Goal: Task Accomplishment & Management: Complete application form

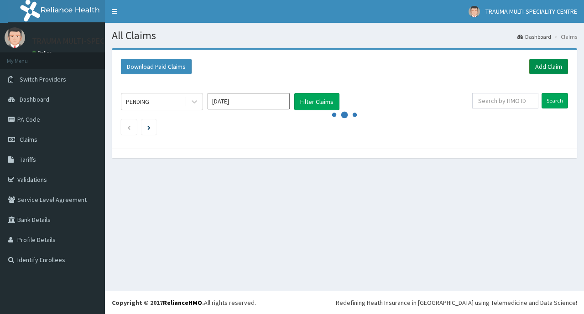
click at [548, 66] on link "Add Claim" at bounding box center [548, 67] width 39 height 16
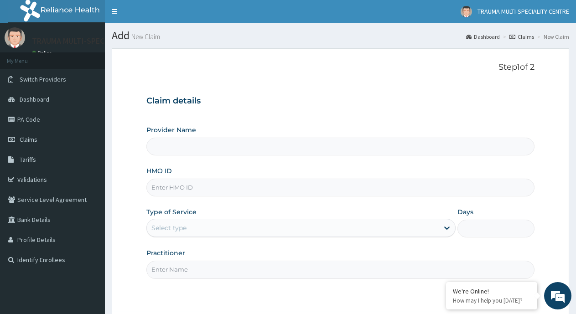
click at [252, 185] on input "HMO ID" at bounding box center [340, 188] width 388 height 18
type input "TRAUMA MULTI-SPECIALIST CENTRE"
type input "TDN/10013/A"
click at [438, 226] on div "Select type" at bounding box center [292, 228] width 291 height 15
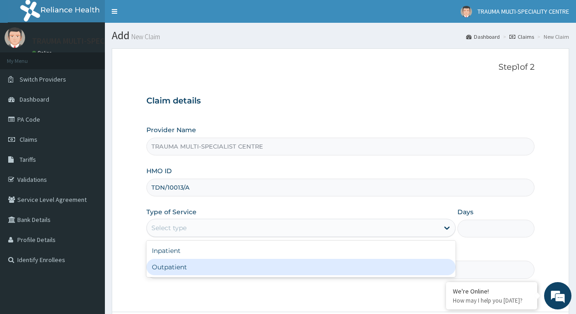
click at [312, 265] on div "Outpatient" at bounding box center [300, 267] width 309 height 16
type input "1"
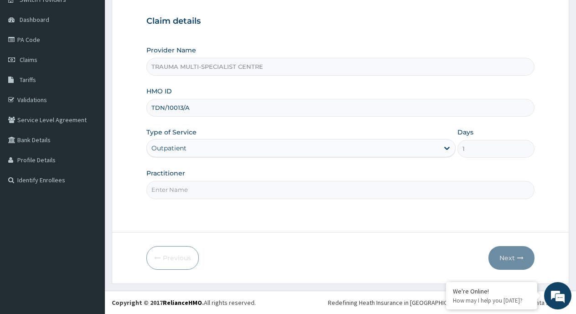
click at [239, 192] on input "Practitioner" at bounding box center [340, 190] width 388 height 18
type input "[PERSON_NAME]"
click at [503, 255] on button "Next" at bounding box center [512, 258] width 46 height 24
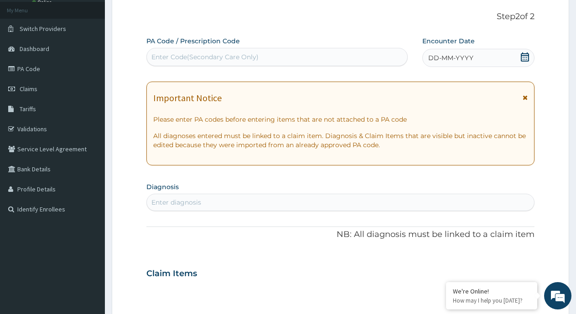
scroll to position [34, 0]
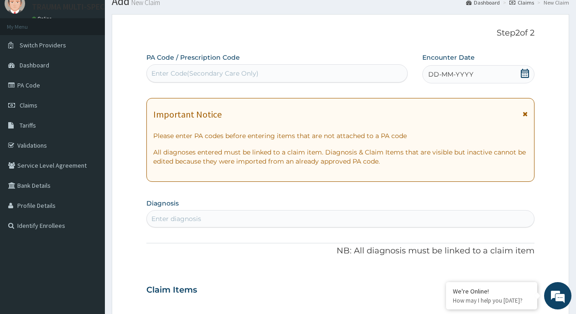
click at [273, 72] on div "Enter Code(Secondary Care Only)" at bounding box center [277, 73] width 260 height 15
click at [523, 72] on icon at bounding box center [525, 73] width 8 height 9
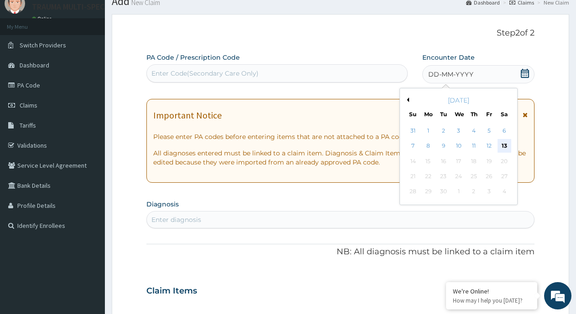
click at [504, 146] on div "13" at bounding box center [505, 147] width 14 height 14
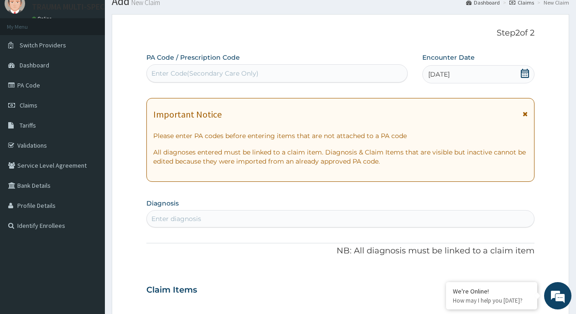
scroll to position [125, 0]
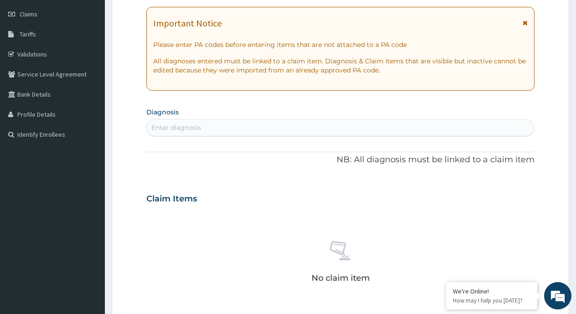
click at [215, 128] on div "Enter diagnosis" at bounding box center [340, 127] width 387 height 15
type input "[MEDICAL_DATA]"
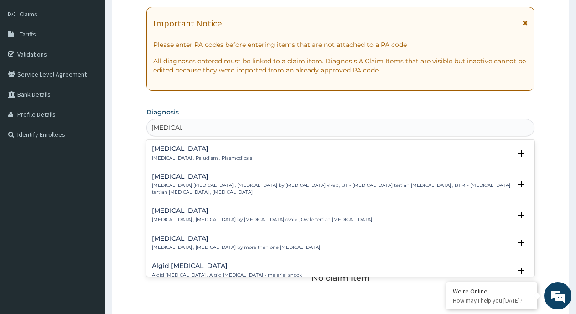
click at [204, 161] on p "[MEDICAL_DATA] , Paludism , Plasmodiosis" at bounding box center [202, 158] width 100 height 6
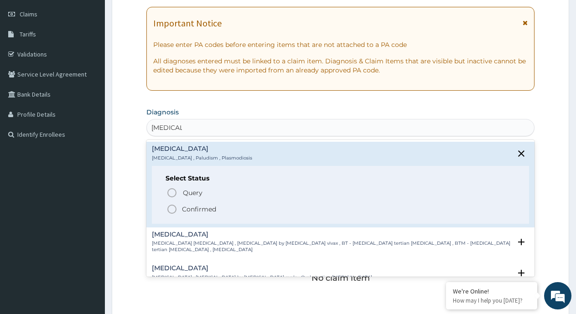
click at [192, 208] on p "Confirmed" at bounding box center [199, 209] width 34 height 9
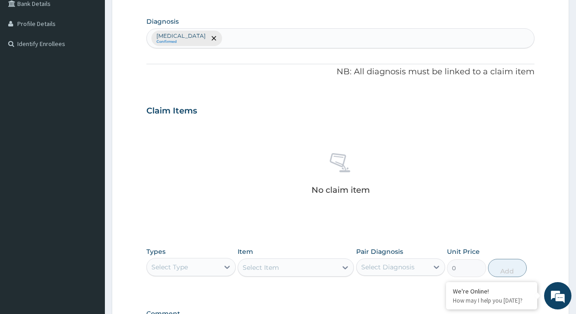
scroll to position [217, 0]
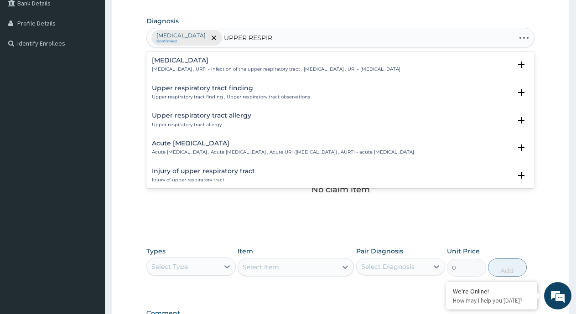
type input "UPPER RESPIRA"
click at [235, 149] on div "Acute [MEDICAL_DATA] Acute [MEDICAL_DATA] , Acute [MEDICAL_DATA] , Acute URI ([…" at bounding box center [283, 148] width 262 height 16
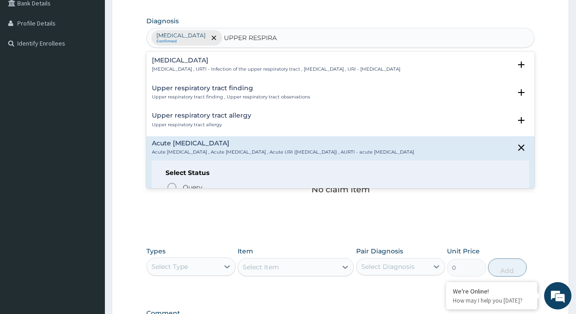
scroll to position [137, 0]
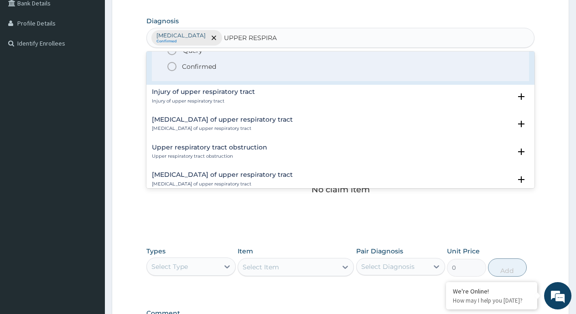
click at [194, 71] on p "Confirmed" at bounding box center [199, 66] width 34 height 9
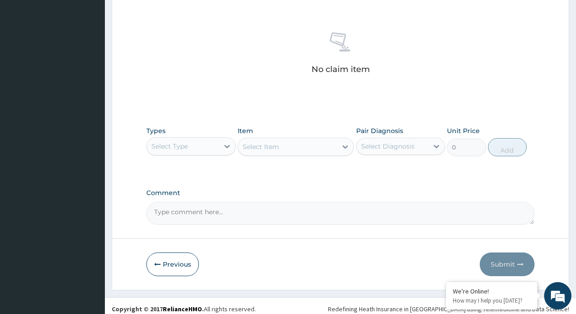
scroll to position [343, 0]
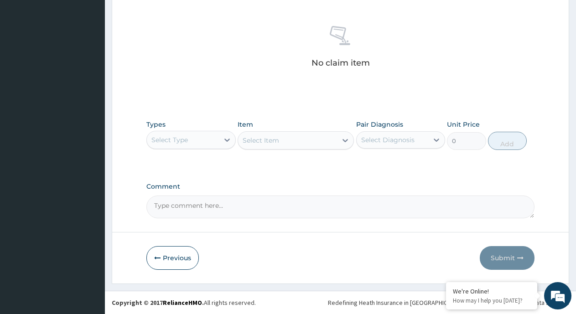
click at [213, 140] on div "Select Type" at bounding box center [183, 140] width 72 height 15
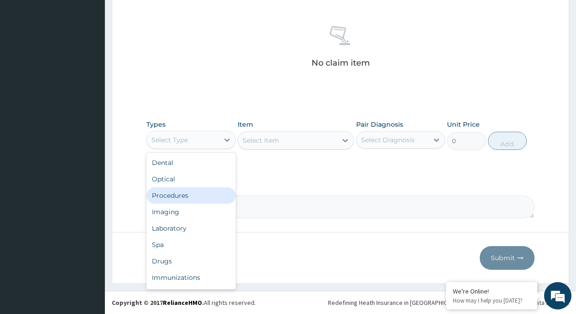
click at [187, 191] on div "Procedures" at bounding box center [190, 195] width 89 height 16
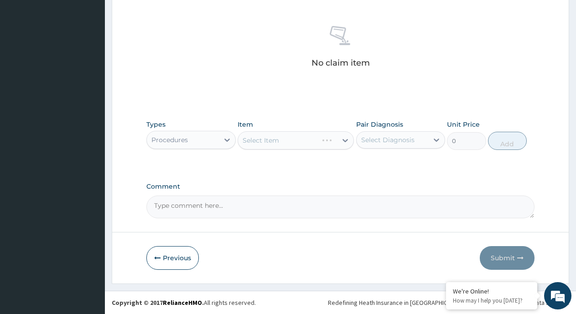
click at [394, 141] on div "Select Diagnosis" at bounding box center [387, 139] width 53 height 9
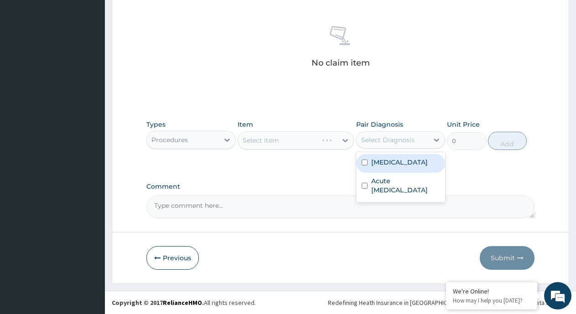
drag, startPoint x: 390, startPoint y: 164, endPoint x: 381, endPoint y: 174, distance: 13.3
click at [390, 165] on label "[MEDICAL_DATA]" at bounding box center [399, 162] width 57 height 9
checkbox input "true"
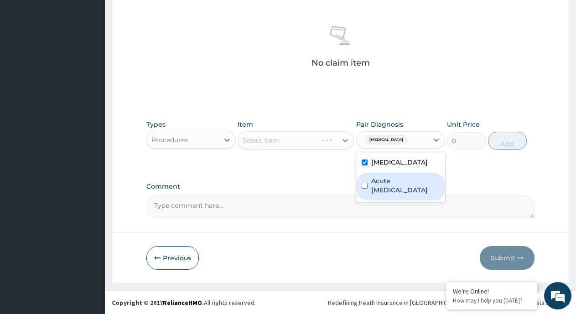
click at [376, 182] on label "Acute [MEDICAL_DATA]" at bounding box center [405, 186] width 69 height 18
checkbox input "true"
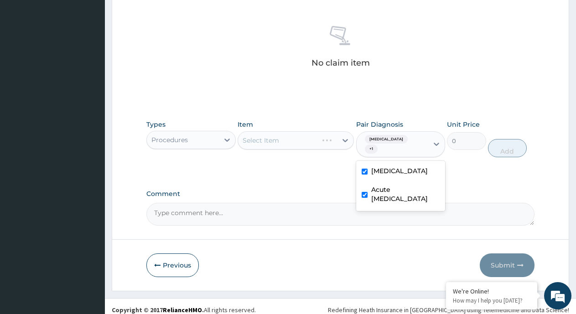
click at [344, 144] on div "Select Item" at bounding box center [296, 140] width 116 height 18
click at [279, 141] on div "Select Item" at bounding box center [287, 140] width 99 height 15
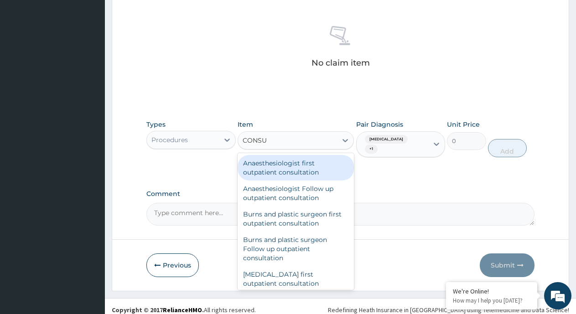
type input "CONSUL"
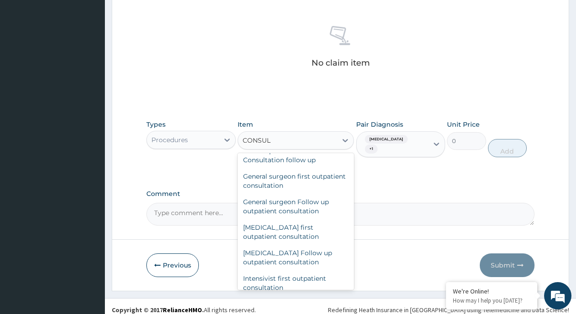
scroll to position [547, 0]
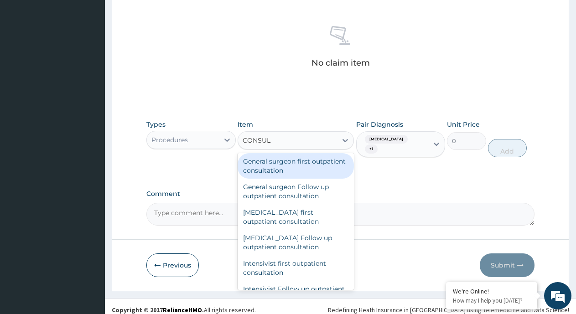
click at [296, 179] on div "General surgeon first outpatient consultation" at bounding box center [296, 166] width 116 height 26
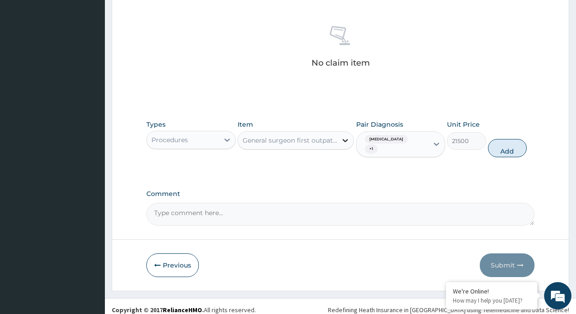
click at [339, 140] on div at bounding box center [345, 140] width 16 height 16
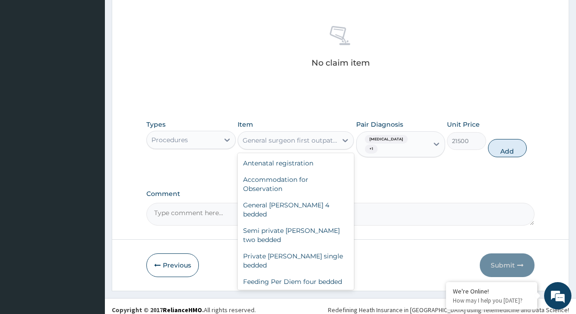
scroll to position [2544, 0]
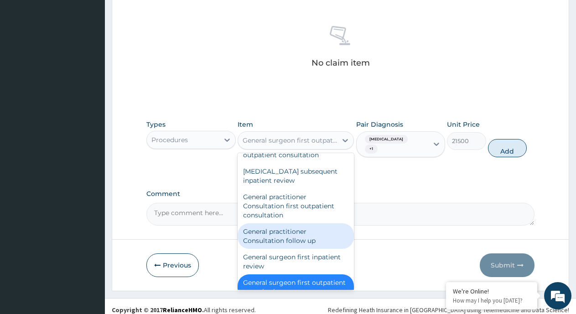
click at [314, 224] on div "General practitioner Consultation follow up" at bounding box center [296, 237] width 116 height 26
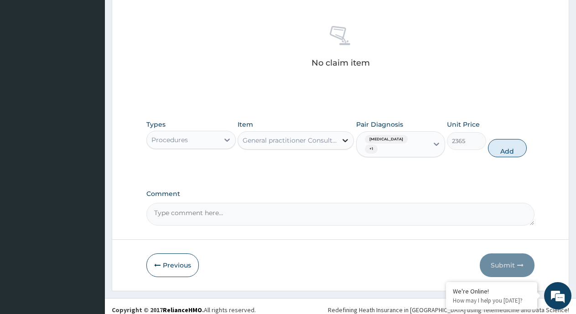
click at [340, 139] on div at bounding box center [345, 140] width 16 height 16
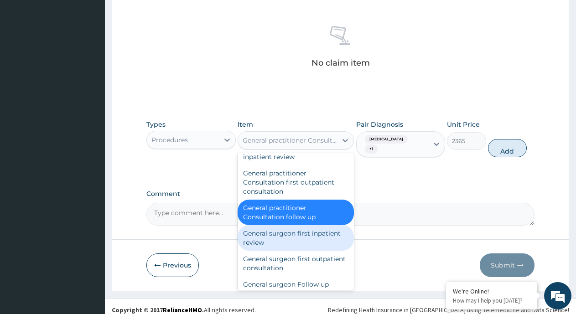
scroll to position [2585, 0]
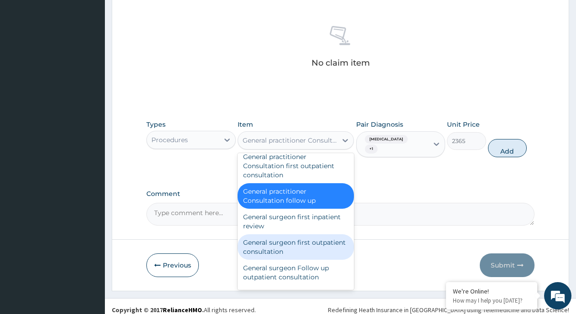
click at [311, 234] on div "General surgeon first outpatient consultation" at bounding box center [296, 247] width 116 height 26
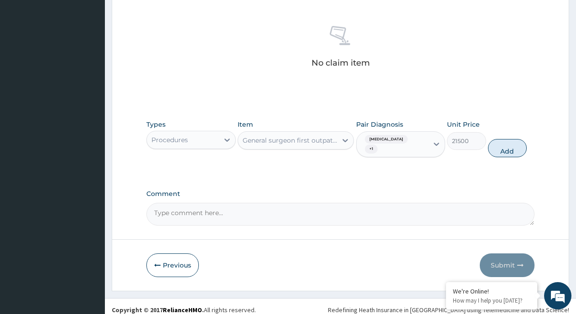
click at [328, 139] on div "General surgeon first outpatient consultation" at bounding box center [290, 140] width 95 height 9
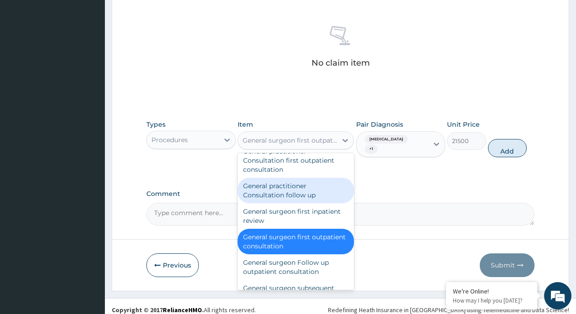
scroll to position [2544, 0]
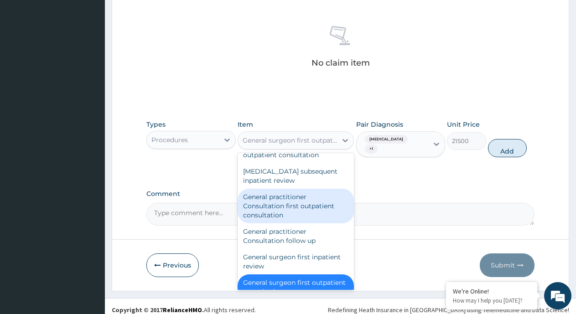
click at [302, 191] on div "General practitioner Consultation first outpatient consultation" at bounding box center [296, 206] width 116 height 35
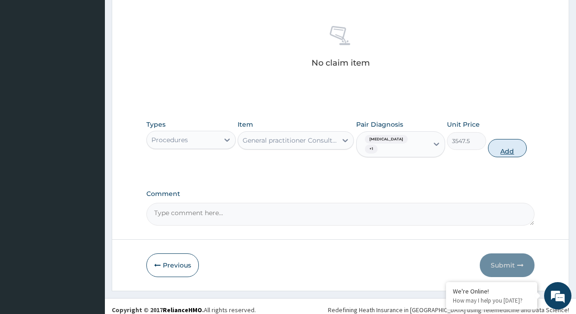
click at [507, 144] on button "Add" at bounding box center [507, 148] width 39 height 18
type input "0"
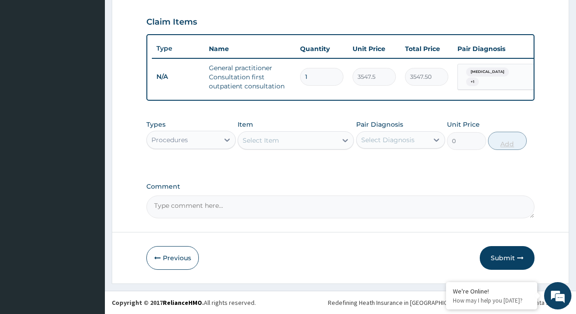
scroll to position [313, 0]
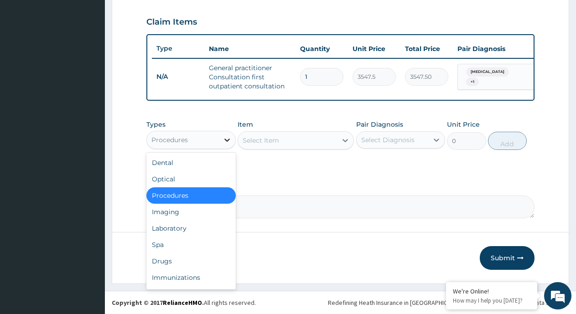
click at [230, 143] on icon at bounding box center [227, 139] width 9 height 9
click at [187, 257] on div "Drugs" at bounding box center [190, 261] width 89 height 16
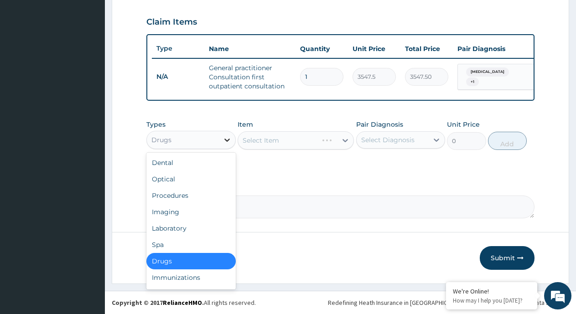
click at [228, 137] on icon at bounding box center [227, 139] width 9 height 9
click at [200, 231] on div "Laboratory" at bounding box center [190, 228] width 89 height 16
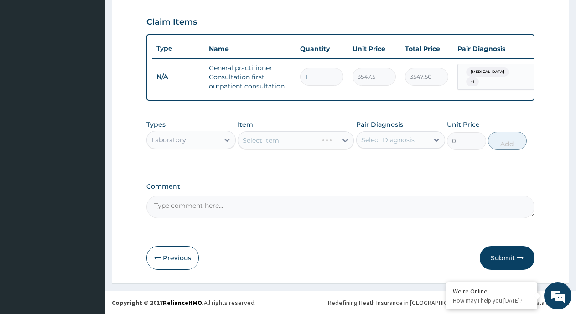
click at [390, 139] on div "Select Diagnosis" at bounding box center [387, 139] width 53 height 9
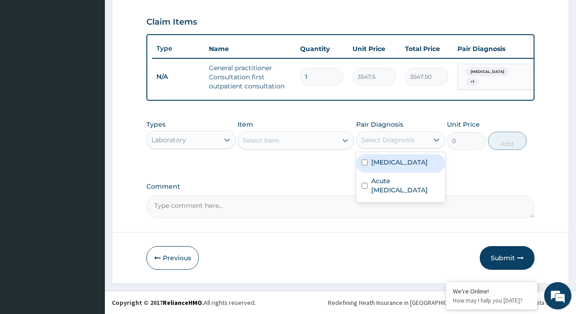
click at [391, 163] on label "[MEDICAL_DATA]" at bounding box center [399, 162] width 57 height 9
checkbox input "true"
click at [314, 142] on div "Select Item" at bounding box center [287, 140] width 99 height 15
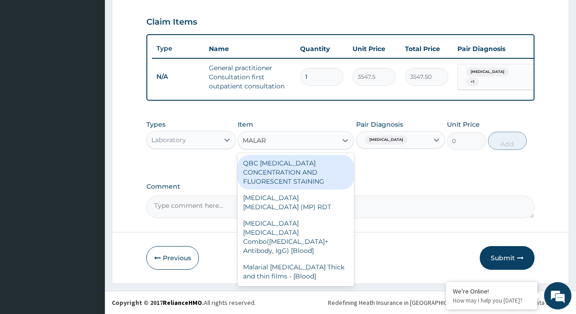
type input "MALARI"
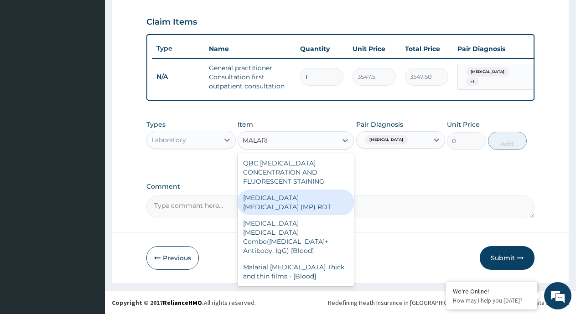
click at [312, 191] on div "[MEDICAL_DATA] [MEDICAL_DATA] (MP) RDT" at bounding box center [296, 203] width 116 height 26
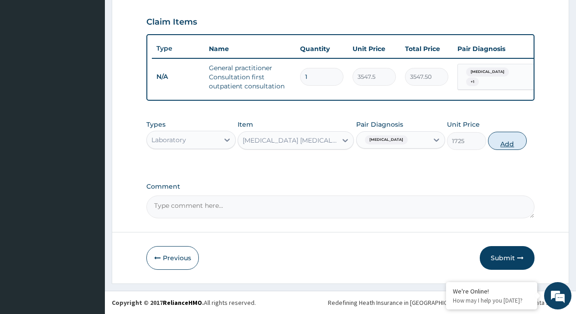
click at [513, 144] on button "Add" at bounding box center [507, 141] width 39 height 18
type input "0"
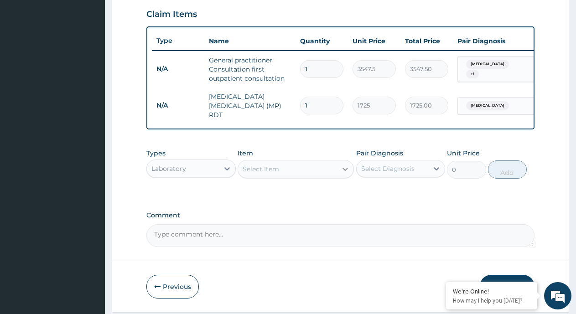
click at [348, 174] on icon at bounding box center [345, 169] width 9 height 9
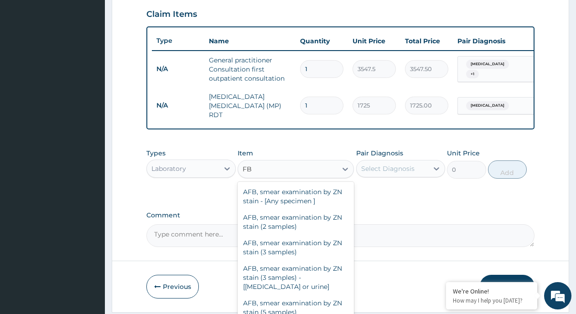
type input "F"
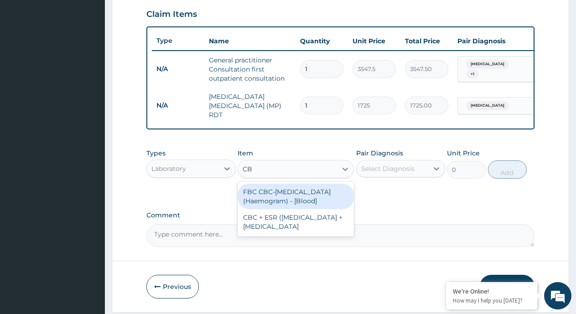
type input "CBC"
click at [332, 200] on div "FBC CBC-[MEDICAL_DATA] (Haemogram) - [Blood]" at bounding box center [296, 197] width 116 height 26
type input "4600"
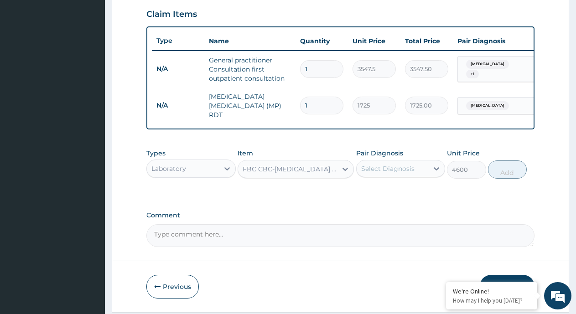
click at [416, 172] on div "Select Diagnosis" at bounding box center [393, 168] width 72 height 15
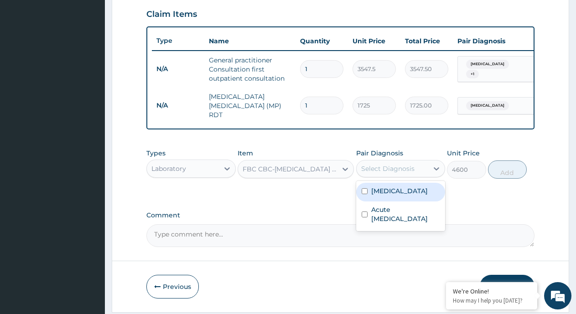
click at [402, 192] on div "[MEDICAL_DATA]" at bounding box center [400, 192] width 89 height 19
checkbox input "true"
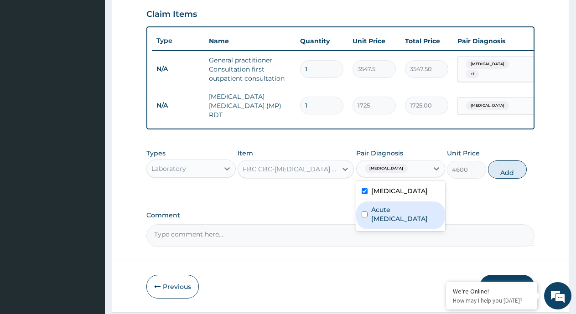
click at [392, 219] on label "Acute [MEDICAL_DATA]" at bounding box center [405, 214] width 69 height 18
checkbox input "true"
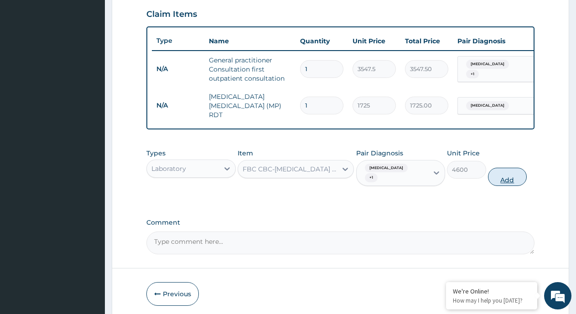
click at [515, 177] on button "Add" at bounding box center [507, 177] width 39 height 18
type input "0"
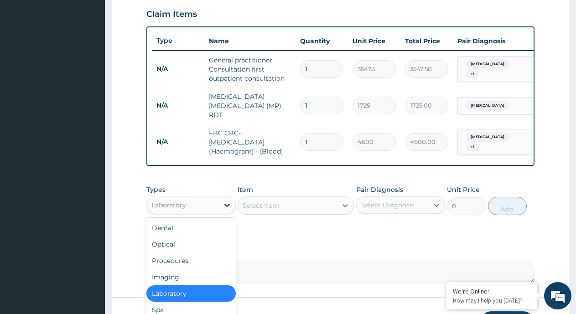
click at [225, 204] on icon at bounding box center [227, 205] width 9 height 9
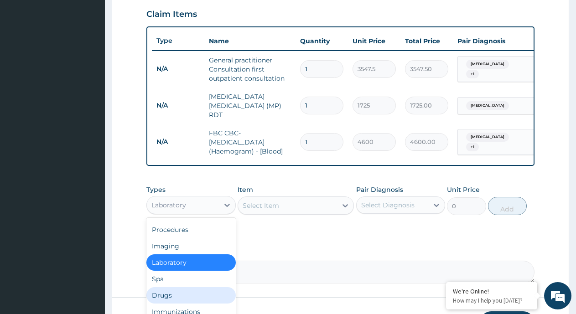
click at [180, 293] on div "Drugs" at bounding box center [190, 295] width 89 height 16
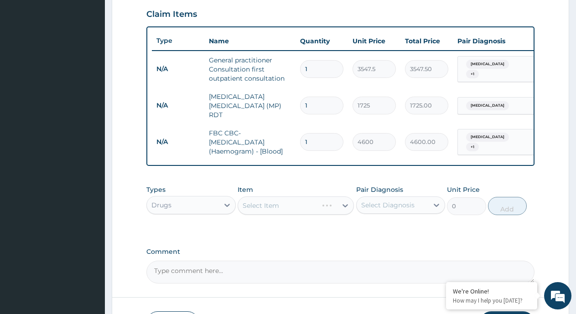
click at [399, 209] on div "Select Diagnosis" at bounding box center [387, 205] width 53 height 9
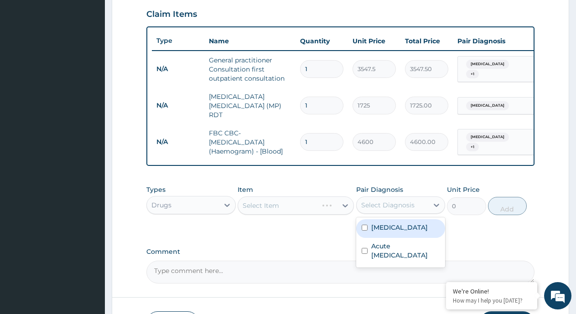
click at [392, 232] on label "[MEDICAL_DATA]" at bounding box center [399, 227] width 57 height 9
checkbox input "true"
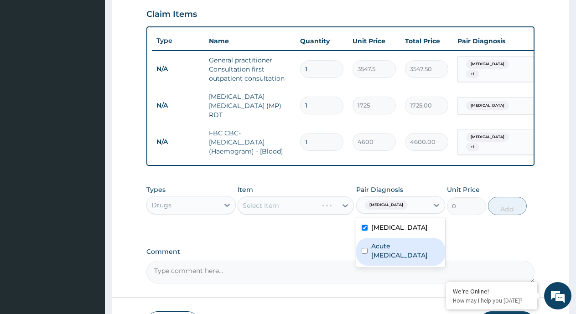
click at [380, 245] on label "Acute [MEDICAL_DATA]" at bounding box center [405, 251] width 69 height 18
checkbox input "true"
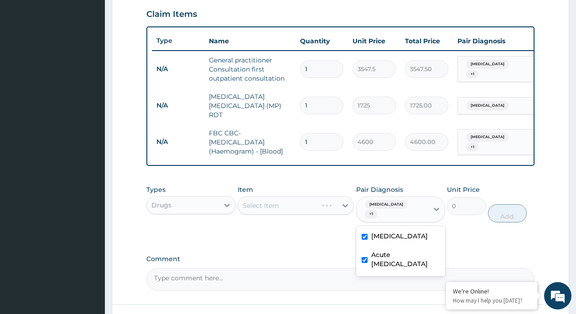
click at [340, 201] on div "Select Item" at bounding box center [296, 206] width 116 height 18
click at [342, 207] on div "Select Item" at bounding box center [296, 206] width 116 height 18
click at [332, 210] on div "Select Item" at bounding box center [287, 205] width 99 height 15
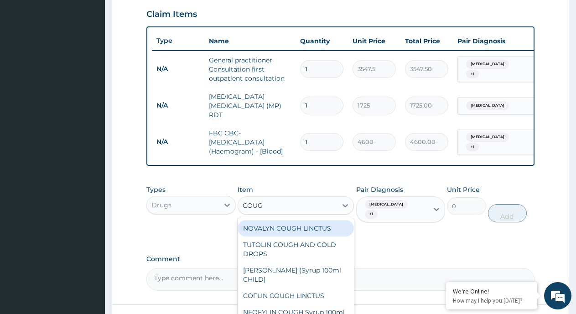
type input "COUGH"
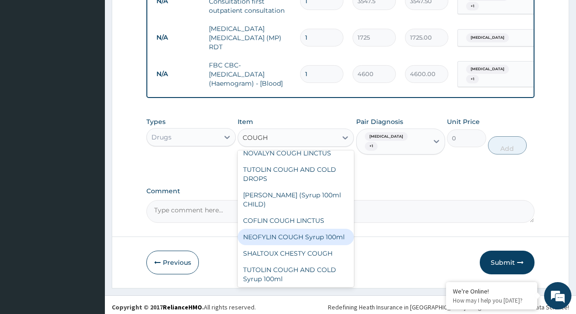
scroll to position [0, 0]
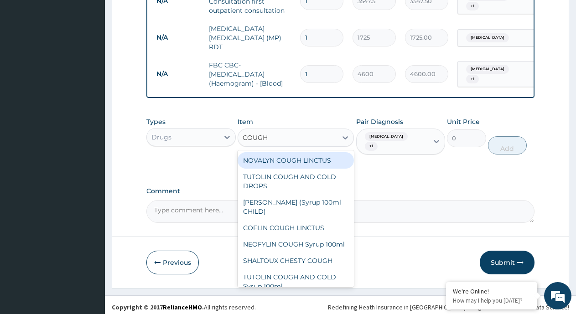
click at [295, 166] on div "NOVALYN COUGH LINCTUS" at bounding box center [296, 160] width 116 height 16
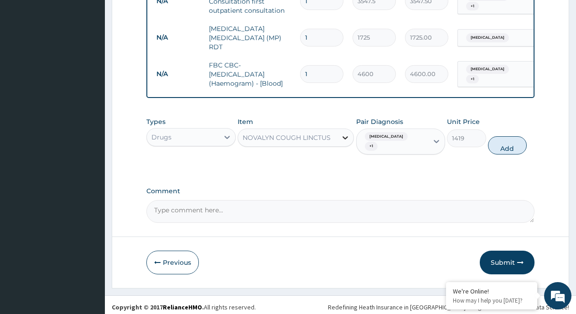
click at [338, 140] on div at bounding box center [345, 138] width 16 height 16
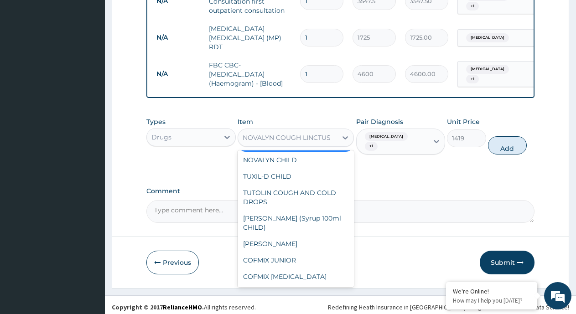
scroll to position [4036, 0]
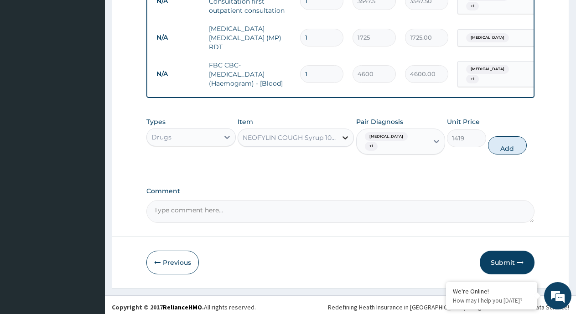
click at [345, 139] on icon at bounding box center [345, 137] width 9 height 9
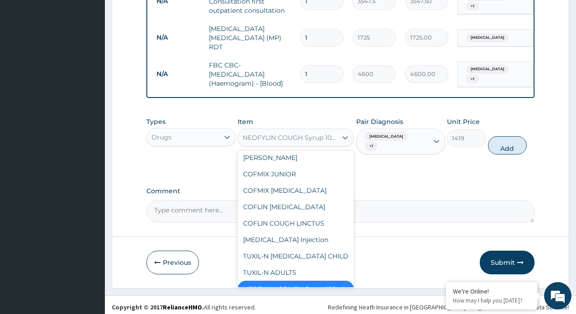
scroll to position [4152, 0]
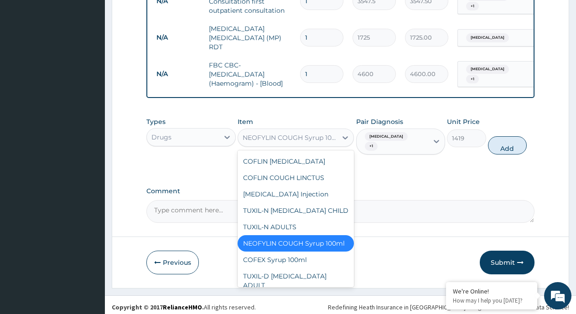
type input "1773.75"
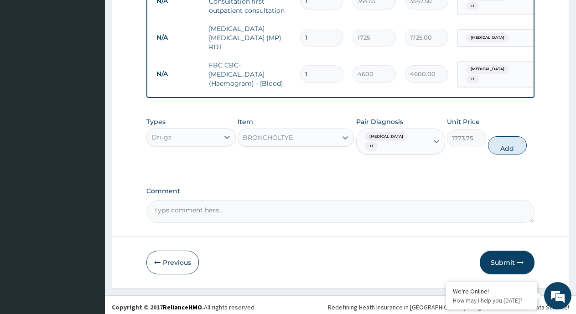
click at [336, 139] on div "BRONCHOLTYE" at bounding box center [287, 137] width 99 height 15
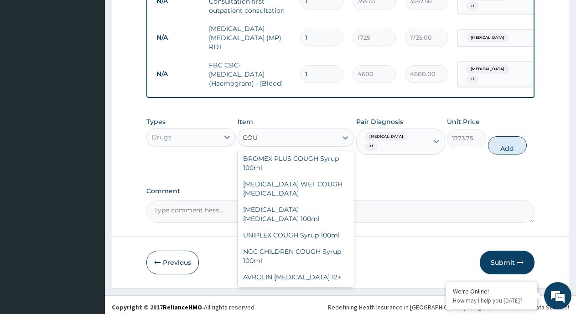
scroll to position [0, 0]
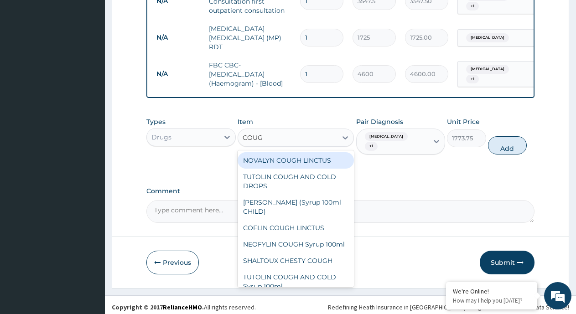
type input "COUGH"
click at [284, 163] on div "NOVALYN COUGH LINCTUS" at bounding box center [296, 160] width 116 height 16
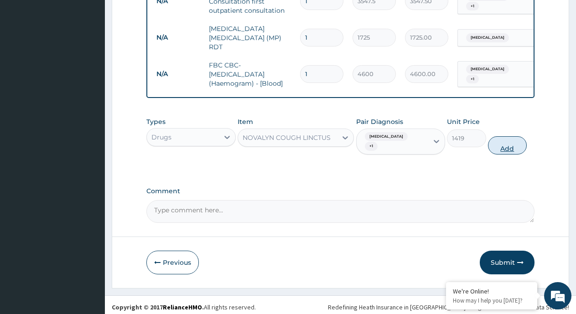
click at [511, 143] on button "Add" at bounding box center [507, 145] width 39 height 18
type input "0"
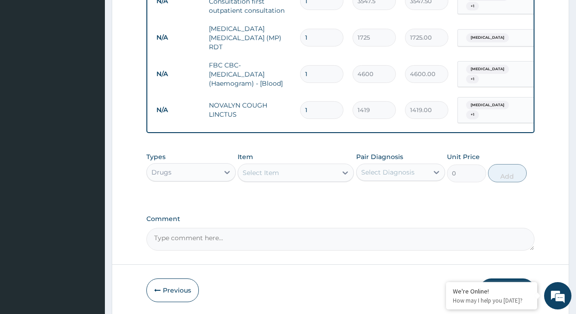
type input "0.00"
type input "2"
type input "2838.00"
type input "2"
click at [271, 171] on div "Select Item" at bounding box center [261, 172] width 36 height 9
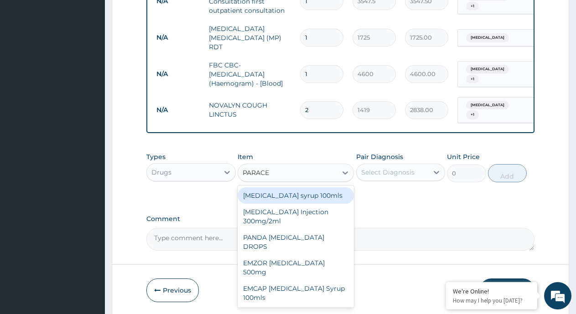
type input "PARACET"
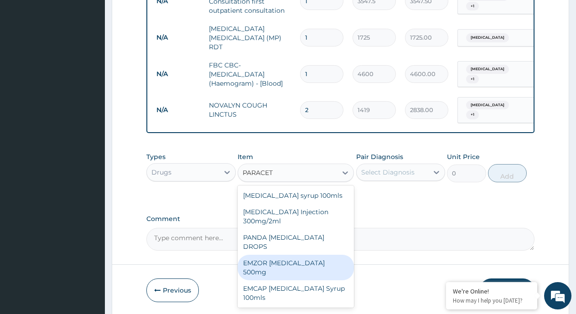
click at [282, 255] on div "EMZOR [MEDICAL_DATA] 500mg" at bounding box center [296, 268] width 116 height 26
type input "23.65"
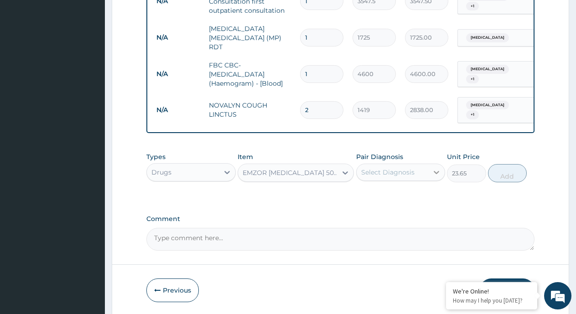
click at [433, 169] on icon at bounding box center [436, 172] width 9 height 9
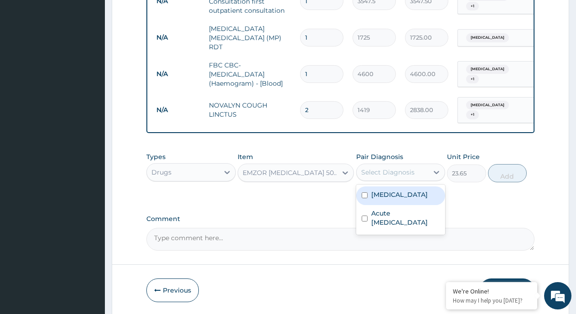
click at [385, 193] on label "[MEDICAL_DATA]" at bounding box center [399, 194] width 57 height 9
checkbox input "true"
click at [509, 172] on button "Add" at bounding box center [507, 173] width 39 height 18
type input "0"
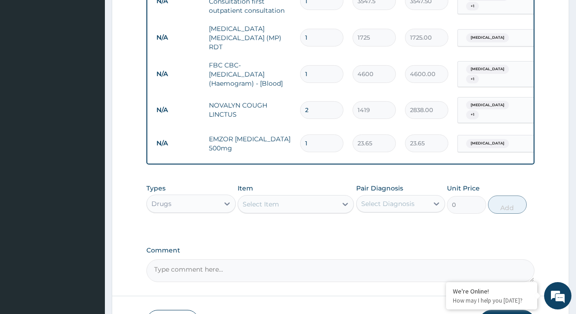
type input "18"
type input "425.70"
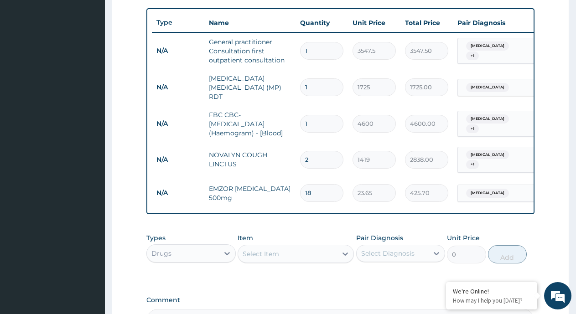
scroll to position [381, 0]
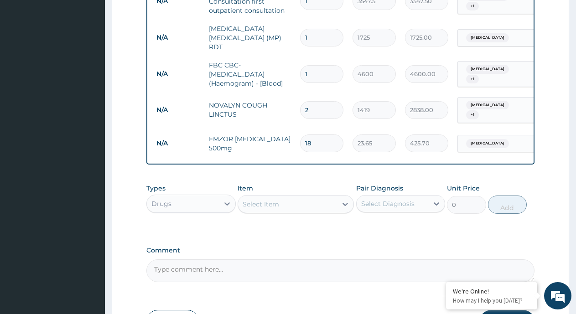
type input "18"
click at [283, 203] on div "Select Item" at bounding box center [287, 204] width 99 height 15
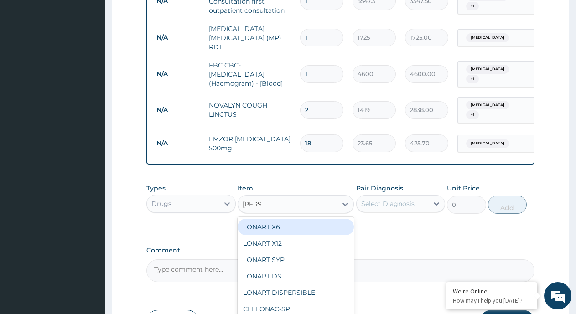
type input "LONAR"
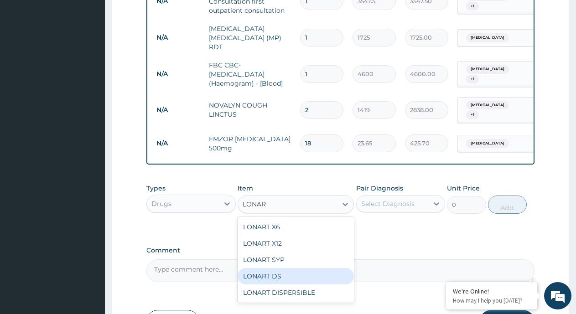
click at [294, 271] on div "LONART DS" at bounding box center [296, 276] width 116 height 16
type input "473"
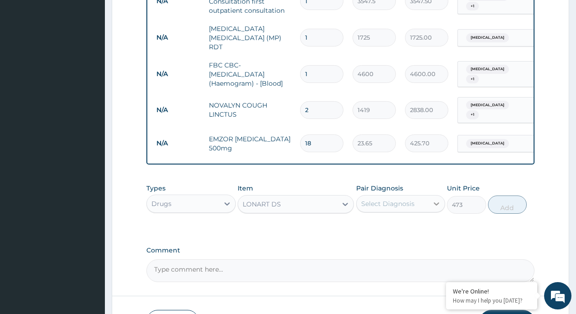
click at [440, 201] on icon at bounding box center [436, 203] width 9 height 9
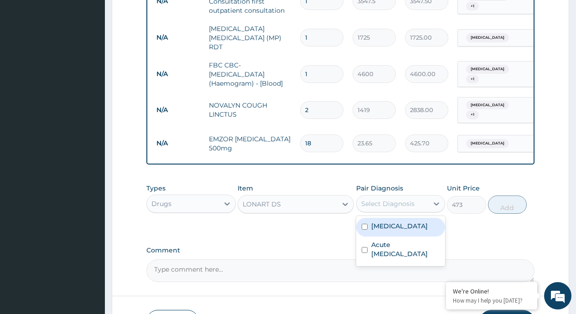
click at [411, 224] on div "[MEDICAL_DATA]" at bounding box center [400, 227] width 89 height 19
checkbox input "true"
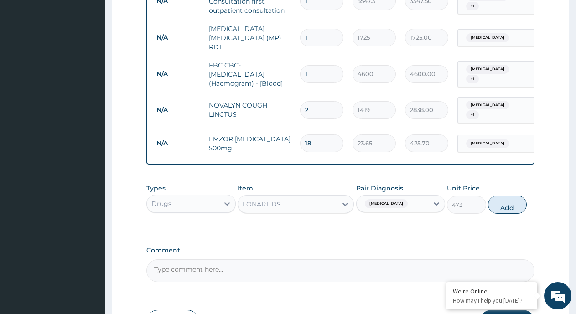
click at [505, 205] on button "Add" at bounding box center [507, 205] width 39 height 18
type input "0"
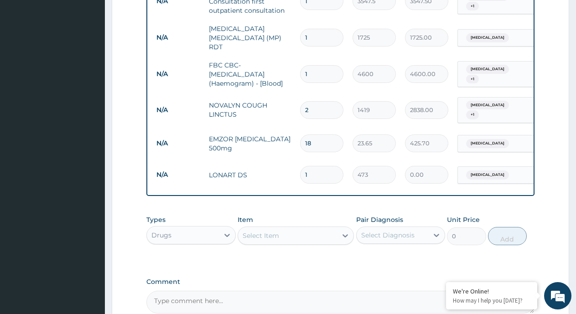
type input "0.00"
type input "6"
type input "2838.00"
type input "6"
click at [380, 183] on div "Type Name Quantity Unit Price Total Price Pair Diagnosis Actions N/A General pr…" at bounding box center [340, 77] width 388 height 238
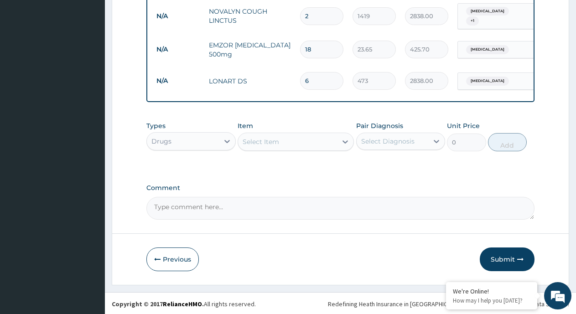
scroll to position [475, 0]
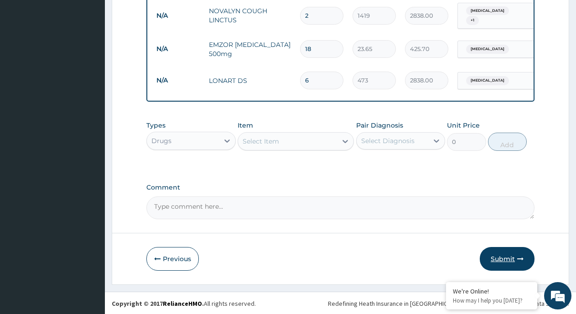
click at [511, 255] on button "Submit" at bounding box center [507, 259] width 55 height 24
